Goal: Task Accomplishment & Management: Use online tool/utility

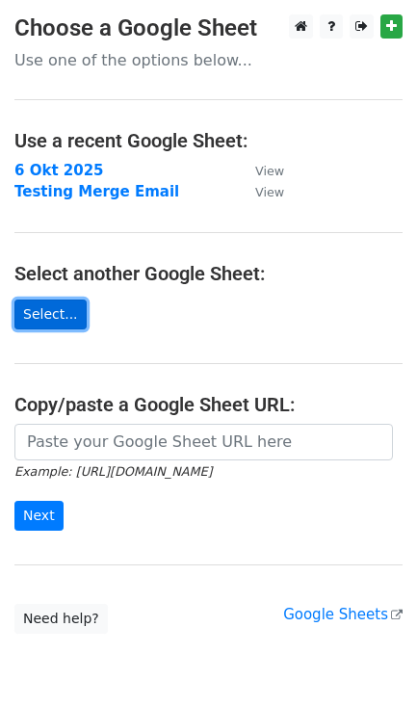
click at [48, 319] on link "Select..." at bounding box center [50, 315] width 72 height 30
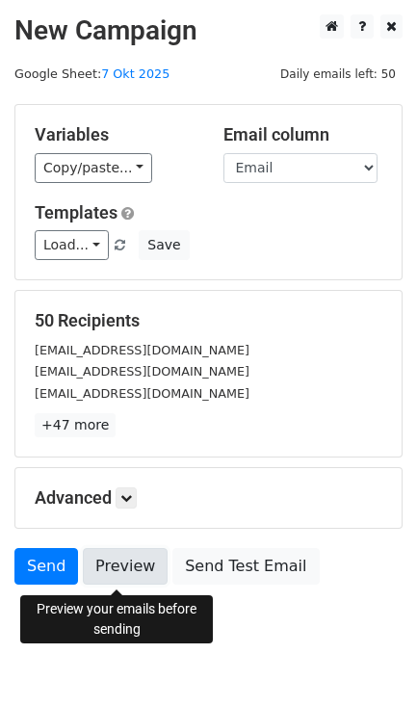
click at [128, 579] on link "Preview" at bounding box center [125, 566] width 85 height 37
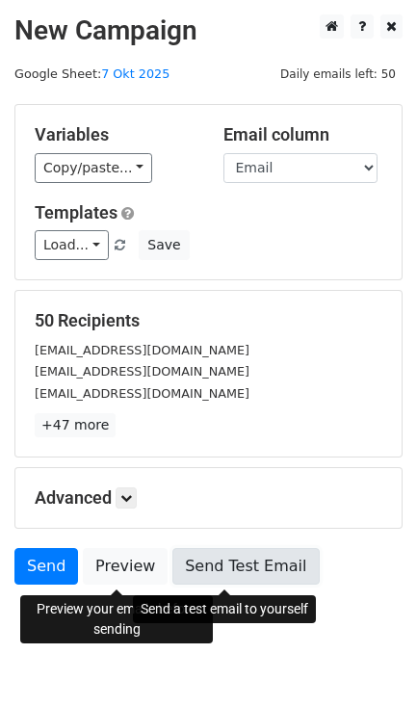
click at [209, 570] on link "Send Test Email" at bounding box center [246, 566] width 146 height 37
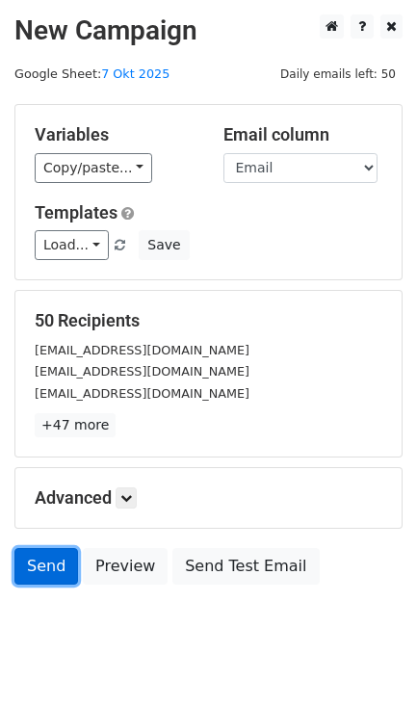
click at [39, 571] on link "Send" at bounding box center [46, 566] width 64 height 37
